Goal: Task Accomplishment & Management: Manage account settings

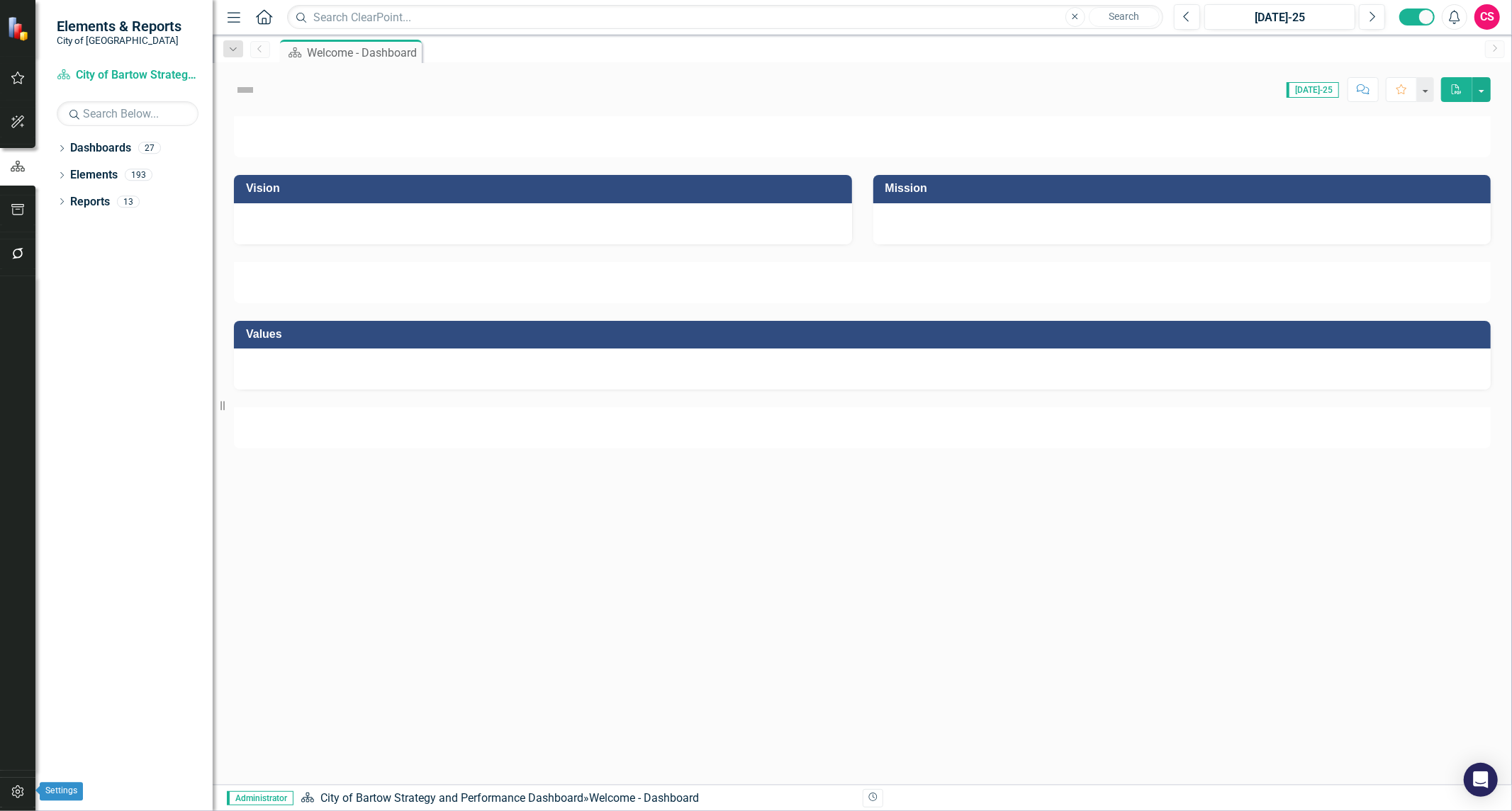
click at [14, 785] on button "button" at bounding box center [18, 793] width 32 height 30
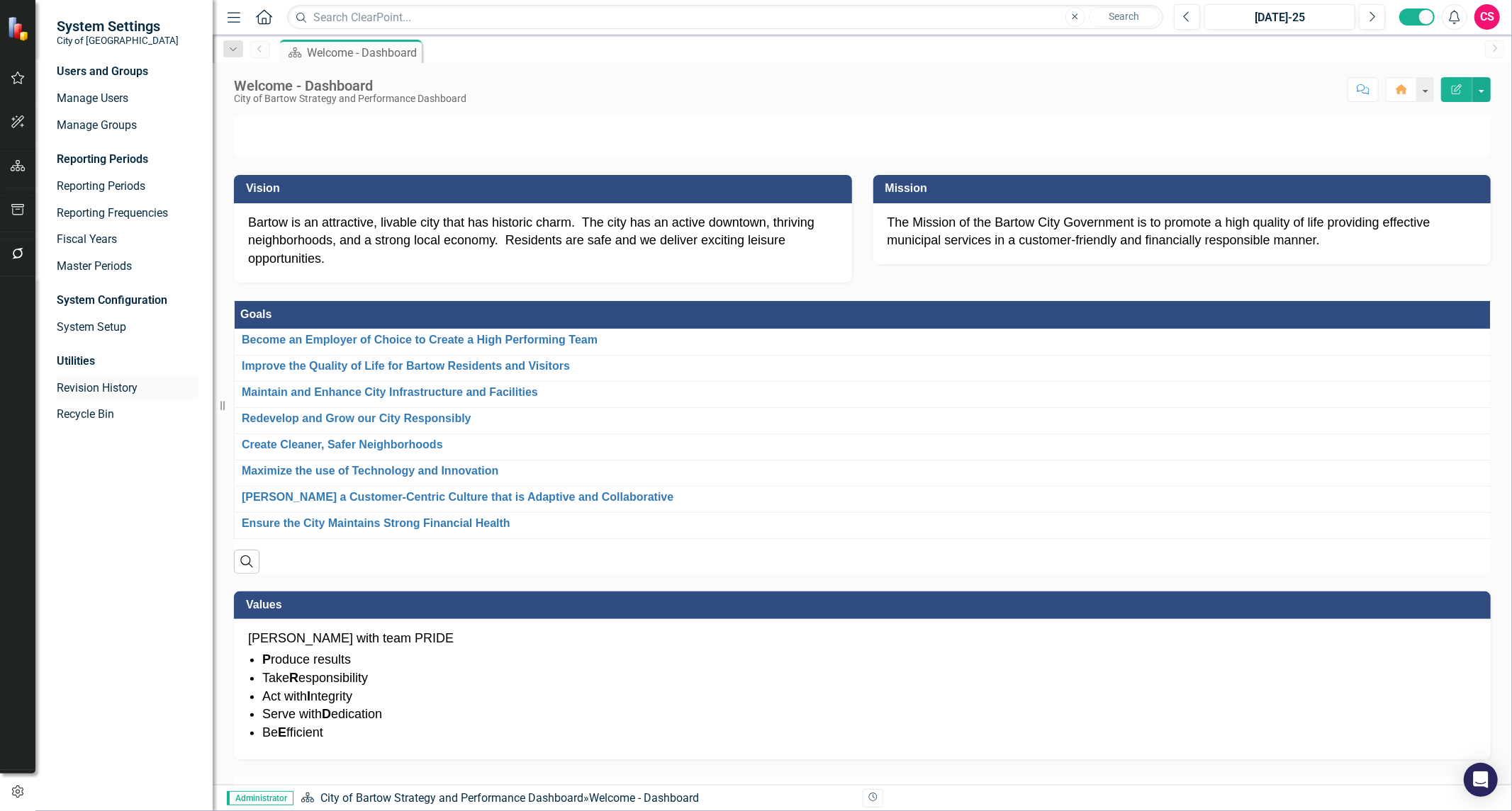
click at [97, 384] on link "Revision History" at bounding box center [128, 388] width 142 height 16
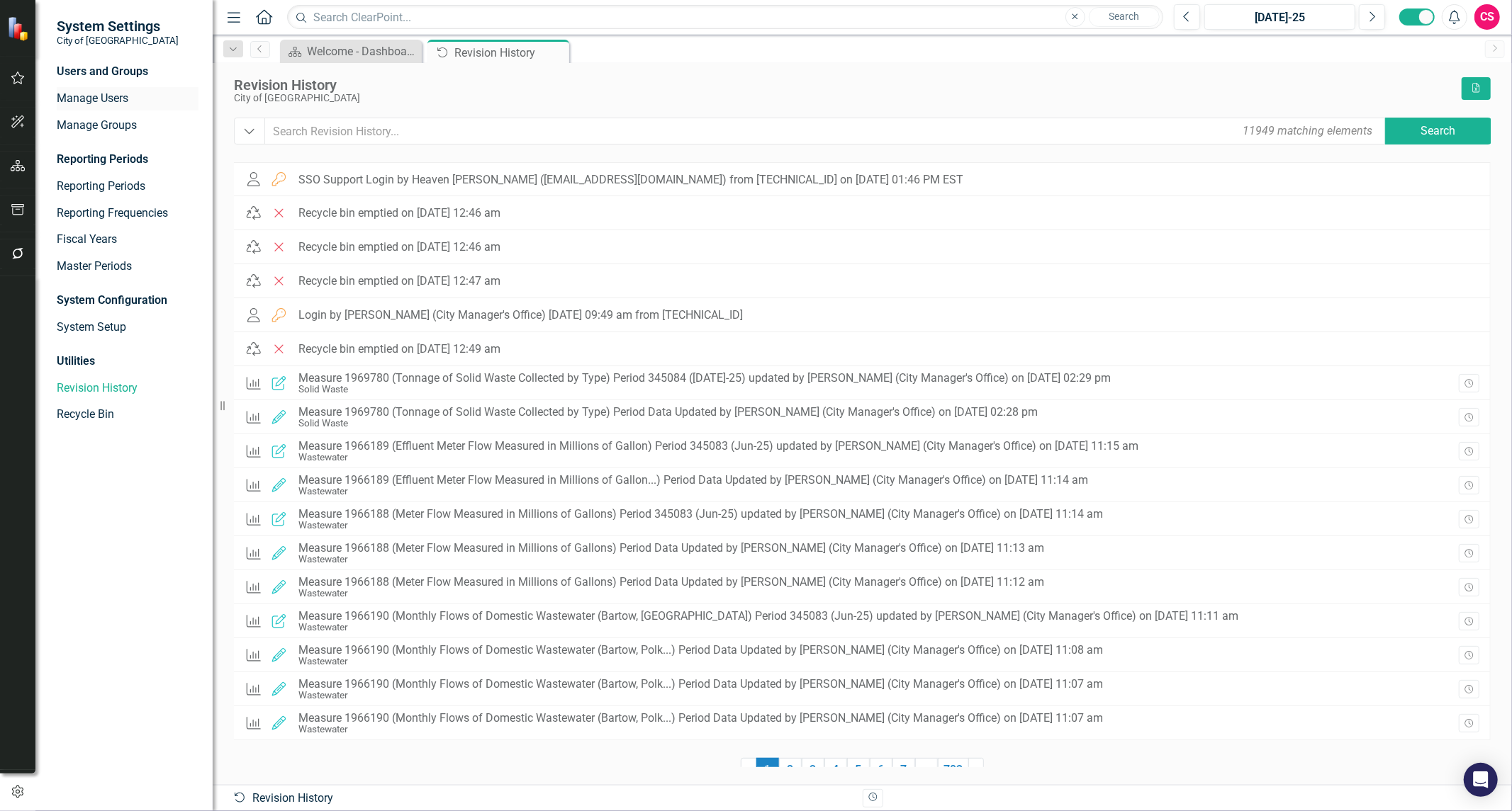
click at [121, 108] on div "Manage Users" at bounding box center [128, 98] width 142 height 23
click at [249, 133] on icon "button" at bounding box center [249, 132] width 10 height 5
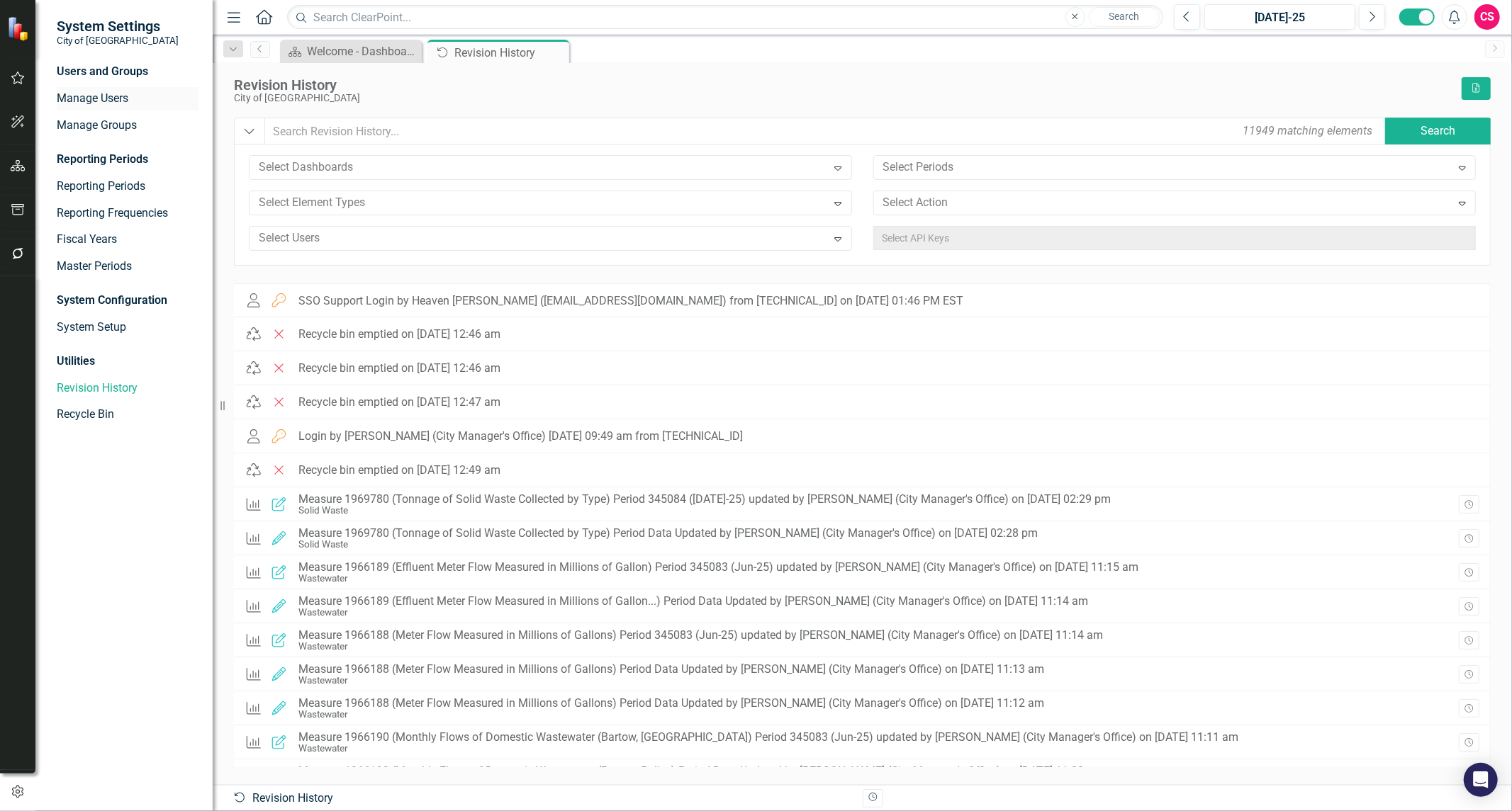
click at [92, 87] on div "Manage Users" at bounding box center [128, 98] width 142 height 23
click at [94, 96] on link "Manage Users" at bounding box center [128, 98] width 142 height 16
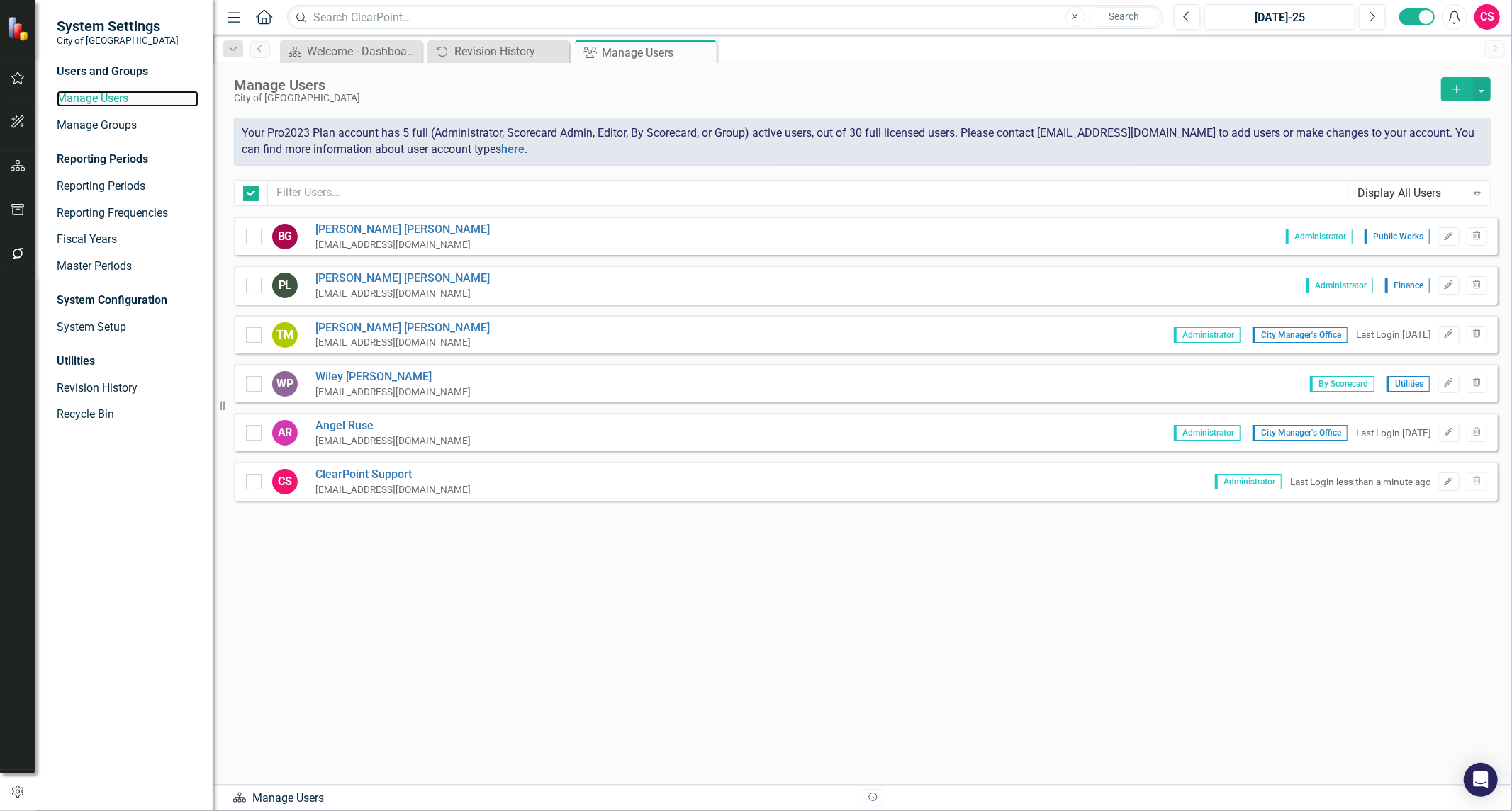
checkbox input "false"
click at [83, 102] on link "Manage Users" at bounding box center [128, 98] width 142 height 16
